Goal: Task Accomplishment & Management: Complete application form

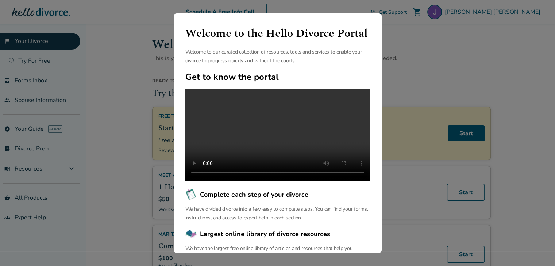
click at [517, 82] on div "Welcome to the Hello Divorce Portal Welcome to our curated collection of resour…" at bounding box center [277, 133] width 555 height 266
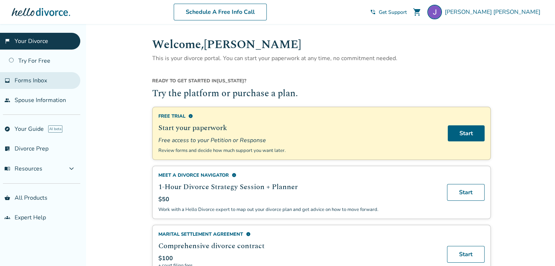
click at [36, 74] on link "inbox Forms Inbox" at bounding box center [40, 80] width 80 height 17
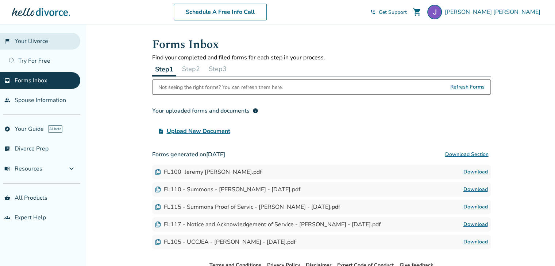
click at [32, 47] on link "flag_2 Your Divorce" at bounding box center [40, 41] width 80 height 17
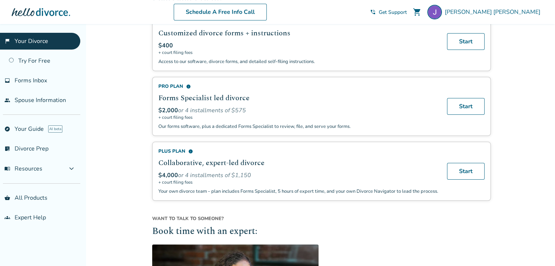
scroll to position [477, 0]
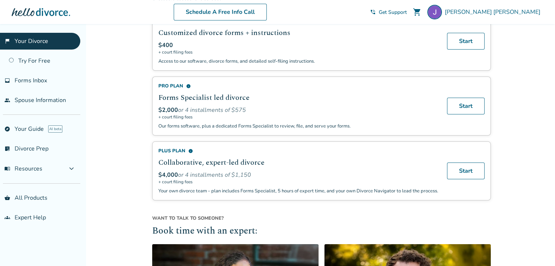
click at [281, 102] on div "Pro Plan info Forms Specialist led divorce $2,000 or 4 installments of $575 + c…" at bounding box center [298, 106] width 280 height 47
click at [187, 84] on span "info" at bounding box center [188, 86] width 5 height 5
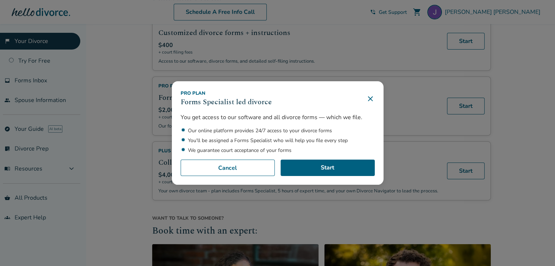
click at [371, 95] on icon at bounding box center [370, 98] width 9 height 9
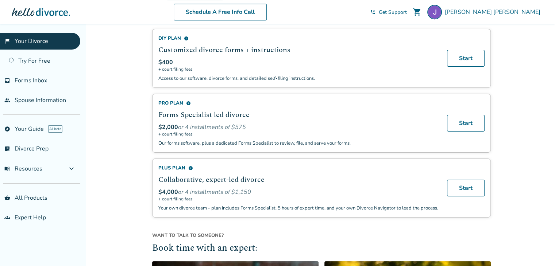
scroll to position [461, 0]
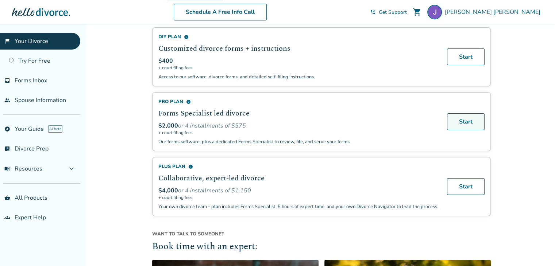
click at [474, 117] on link "Start" at bounding box center [466, 121] width 38 height 17
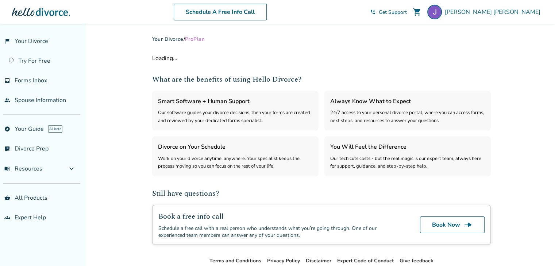
select select "***"
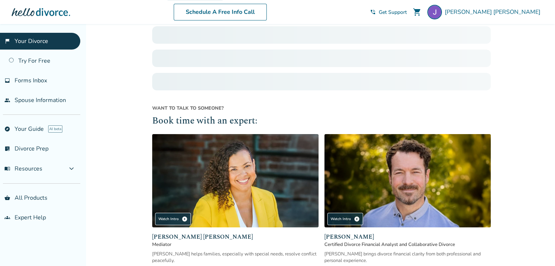
scroll to position [461, 0]
